Goal: Navigation & Orientation: Find specific page/section

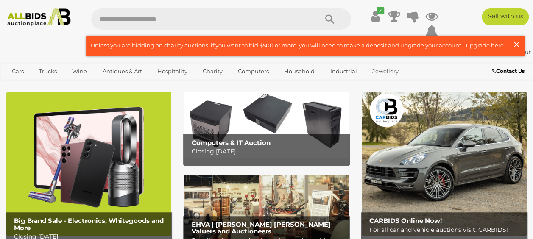
click at [516, 42] on span "×" at bounding box center [517, 44] width 8 height 17
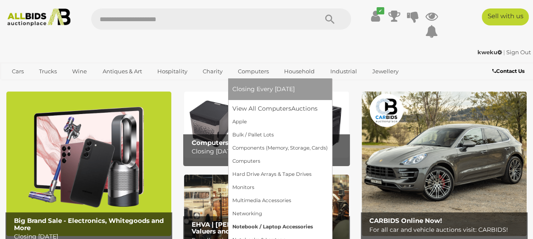
click at [248, 226] on link "Notebook / Laptop Accessories" at bounding box center [280, 227] width 95 height 13
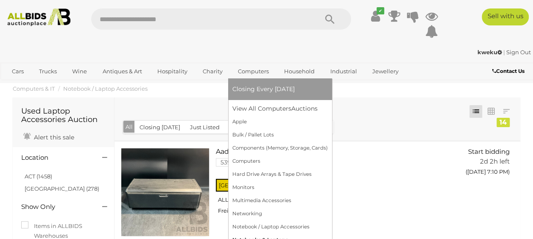
click at [260, 237] on link "Notebooks & Laptops" at bounding box center [280, 240] width 95 height 13
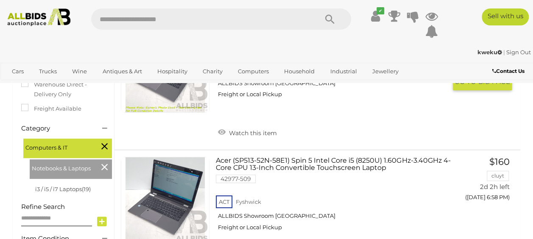
scroll to position [212, 0]
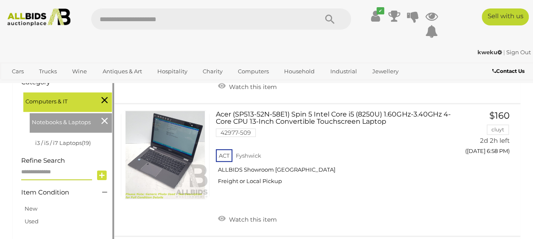
click at [69, 177] on input "text" at bounding box center [56, 172] width 71 height 15
type input "**"
click at [102, 178] on icon at bounding box center [102, 175] width 10 height 13
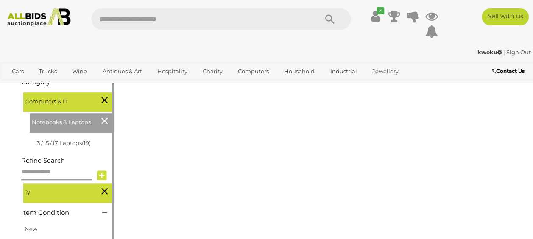
scroll to position [97, 0]
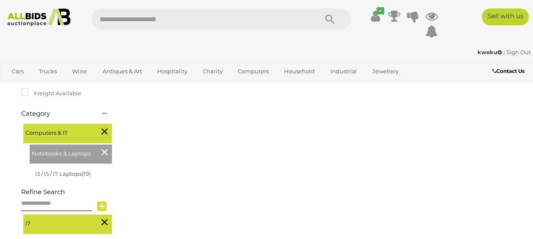
scroll to position [212, 0]
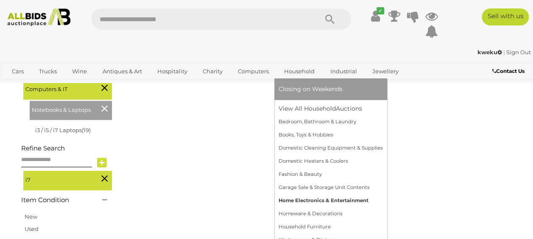
click at [318, 199] on link "Home Electronics & Entertainment" at bounding box center [331, 200] width 104 height 13
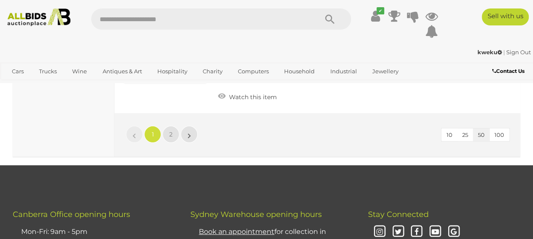
scroll to position [6365, 0]
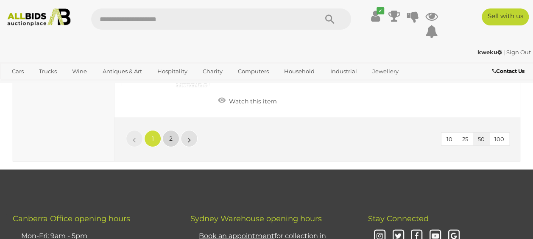
click at [169, 143] on span "2" at bounding box center [170, 139] width 3 height 8
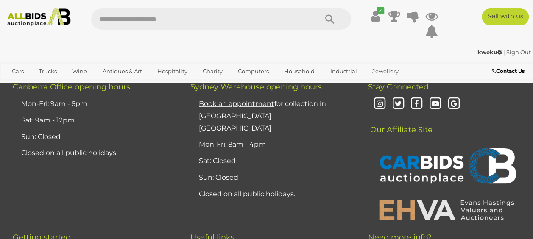
scroll to position [3323, 0]
